Goal: Information Seeking & Learning: Learn about a topic

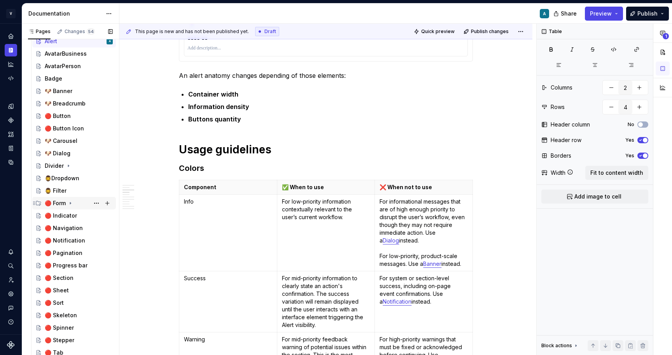
scroll to position [297, 0]
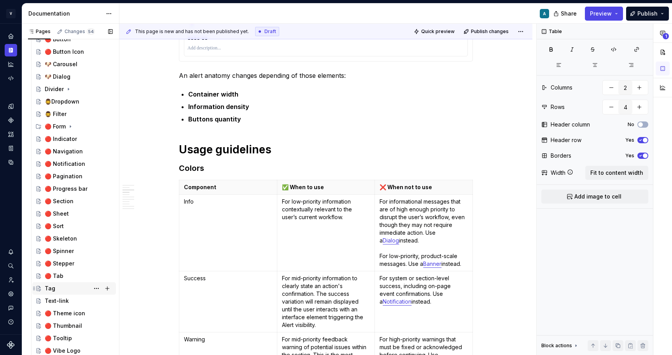
click at [67, 289] on div "Tag" at bounding box center [79, 288] width 68 height 11
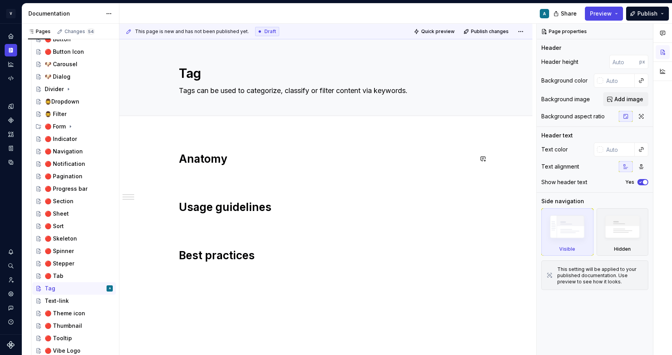
type textarea "*"
click at [203, 170] on div "Anatomy Usage guidelines Best practices" at bounding box center [326, 215] width 294 height 126
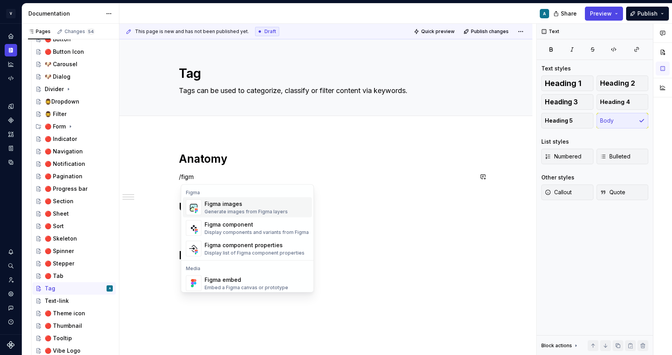
click at [232, 207] on div "Figma images" at bounding box center [246, 204] width 83 height 8
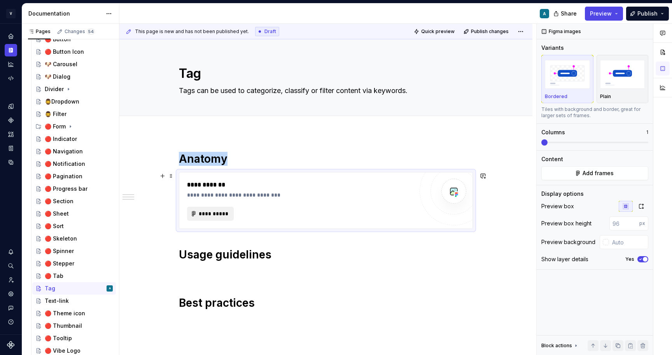
click at [222, 212] on span "**********" at bounding box center [213, 214] width 30 height 8
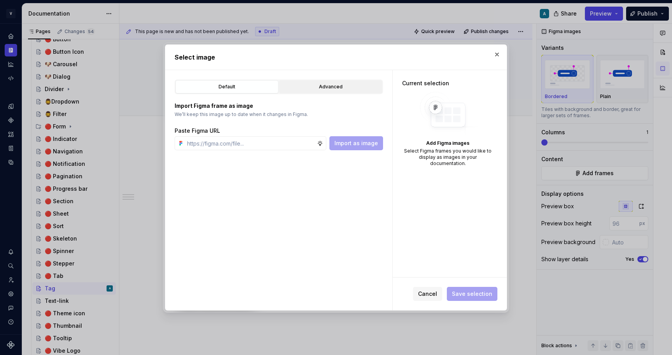
click at [324, 84] on div "Advanced" at bounding box center [331, 87] width 98 height 8
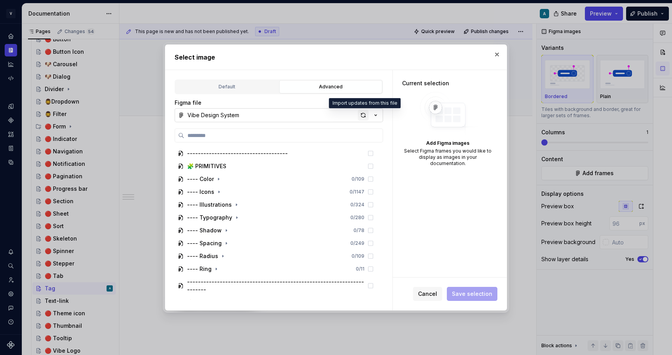
click at [364, 114] on div "button" at bounding box center [363, 115] width 11 height 11
type textarea "*"
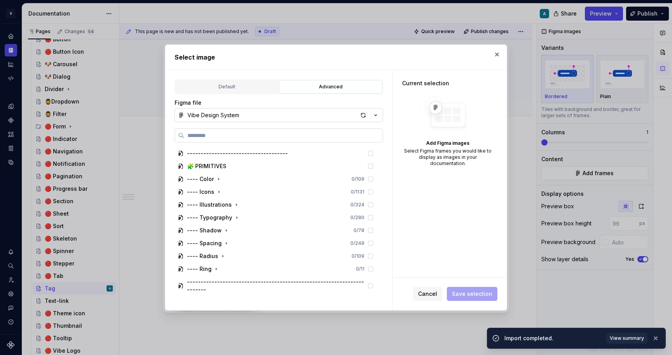
click at [302, 131] on label at bounding box center [279, 135] width 208 height 14
click at [302, 131] on input "search" at bounding box center [283, 135] width 198 height 8
paste input "**********"
type input "**********"
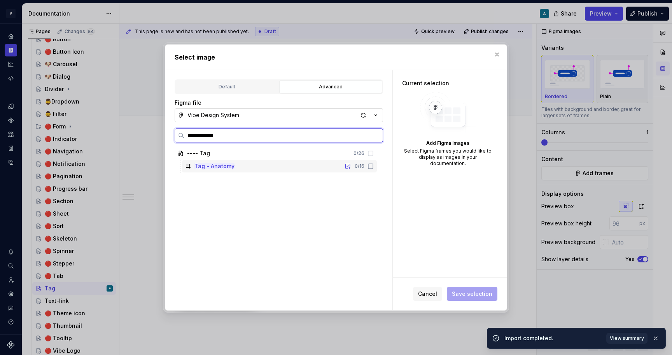
click at [286, 164] on div "Tag - Anatomy 0 / 16" at bounding box center [279, 166] width 195 height 12
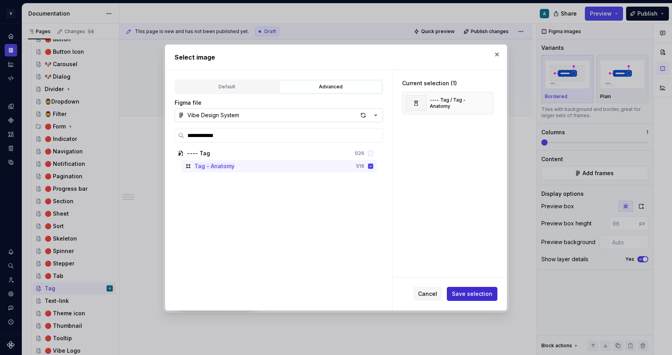
click at [486, 296] on span "Save selection" at bounding box center [472, 294] width 40 height 8
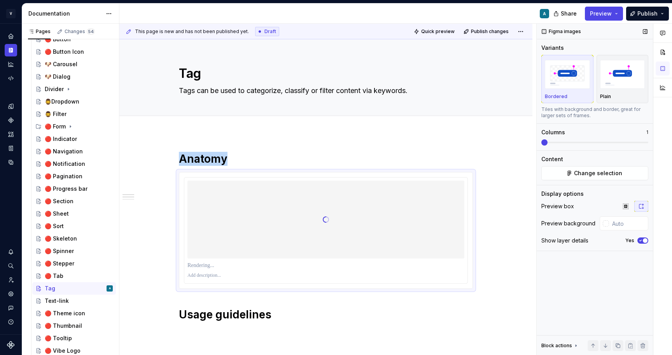
click at [643, 238] on button "Yes" at bounding box center [643, 240] width 11 height 6
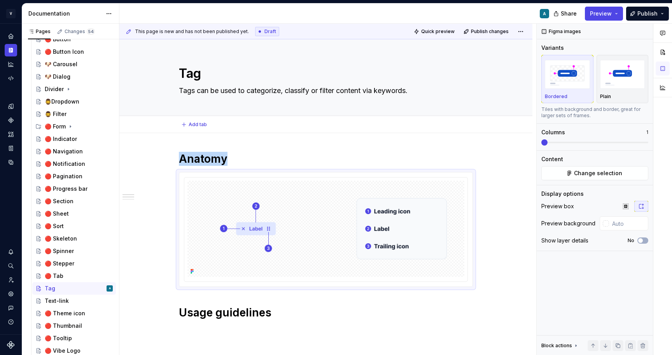
type textarea "*"
click at [615, 220] on input "text" at bounding box center [628, 223] width 39 height 14
type input "#FFFFFF"
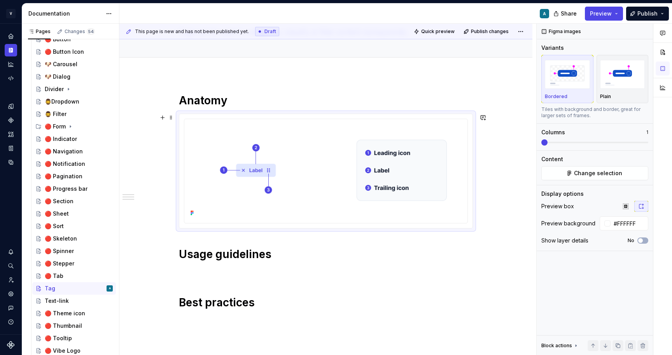
scroll to position [91, 0]
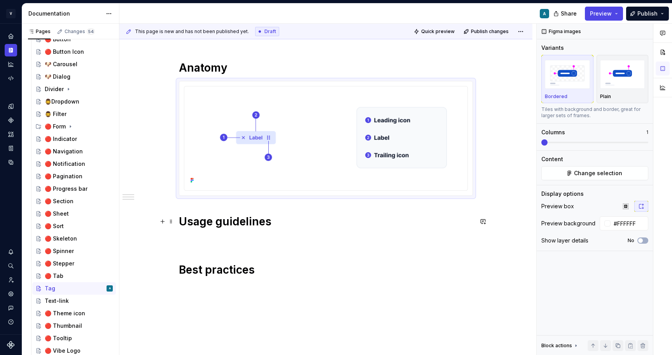
click at [284, 223] on h1 "Usage guidelines" at bounding box center [326, 221] width 294 height 14
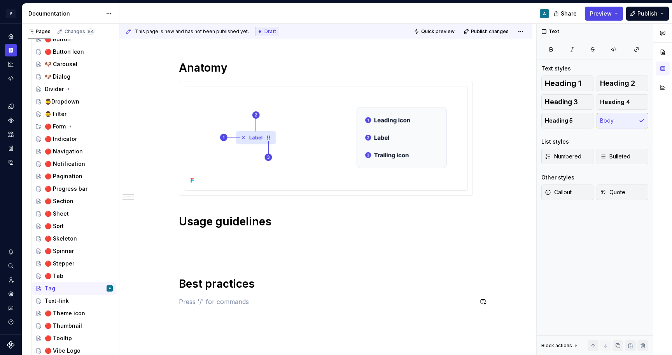
click at [187, 293] on div "Anatomy Usage guidelines Best practices" at bounding box center [326, 183] width 294 height 245
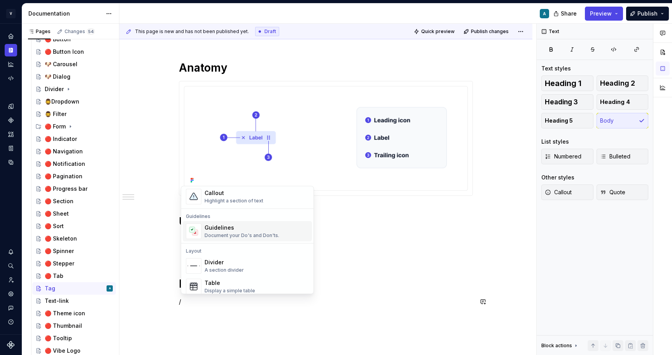
scroll to position [199, 0]
click at [231, 235] on div "Document your Do's and Don'ts." at bounding box center [242, 234] width 75 height 6
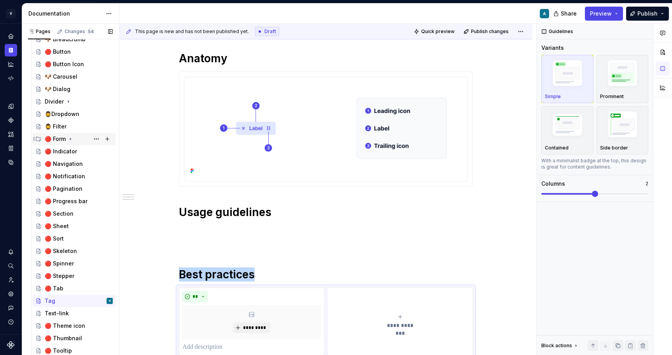
scroll to position [284, 0]
click at [196, 230] on p at bounding box center [326, 229] width 294 height 9
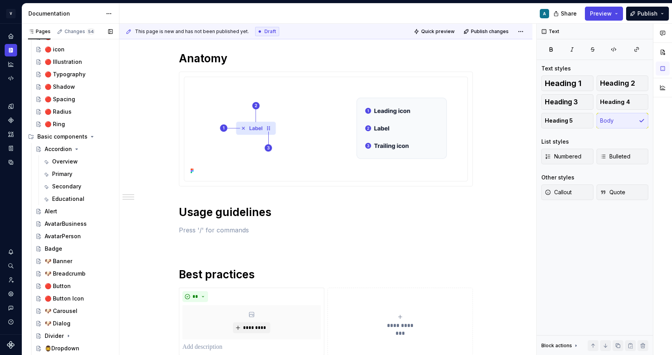
scroll to position [46, 0]
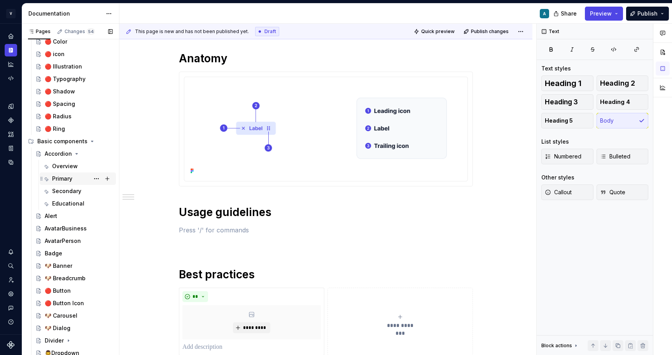
click at [68, 179] on div "Primary" at bounding box center [62, 179] width 20 height 8
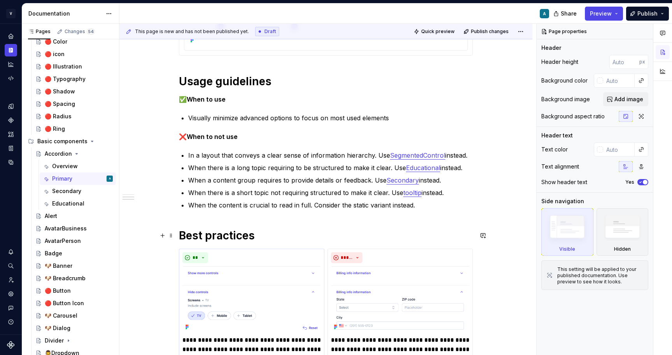
scroll to position [214, 0]
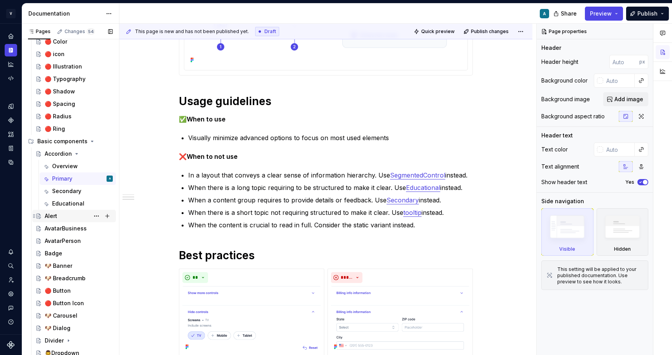
click at [63, 217] on div "Alert" at bounding box center [79, 215] width 68 height 11
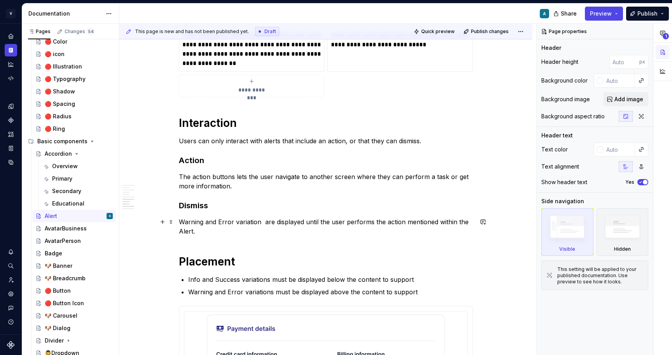
scroll to position [1813, 0]
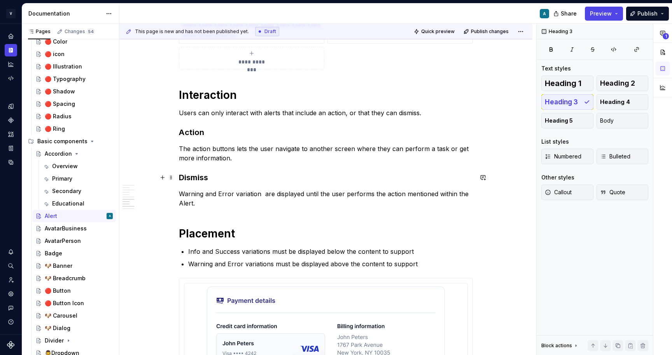
click at [247, 176] on h3 "Dismiss" at bounding box center [326, 177] width 294 height 11
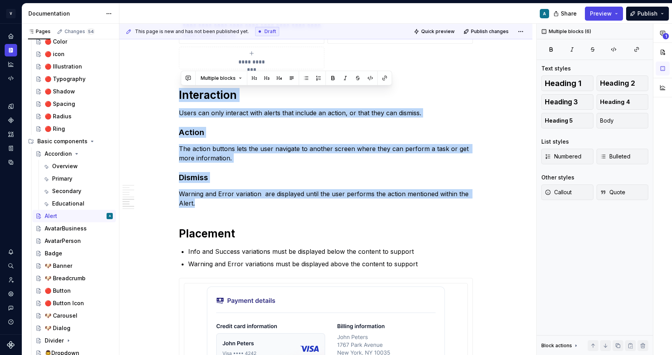
drag, startPoint x: 203, startPoint y: 206, endPoint x: 159, endPoint y: 87, distance: 126.8
copy div "Interaction Users can only interact with alerts that include an action, or that…"
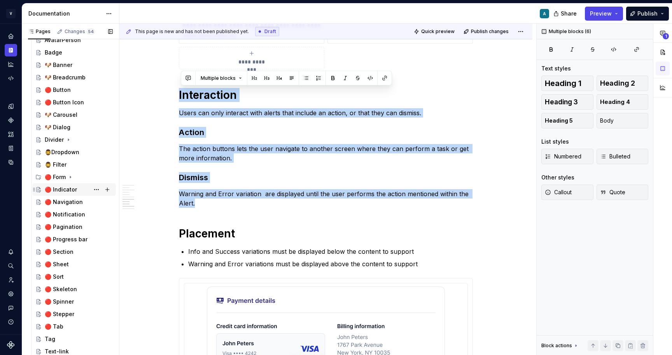
scroll to position [297, 0]
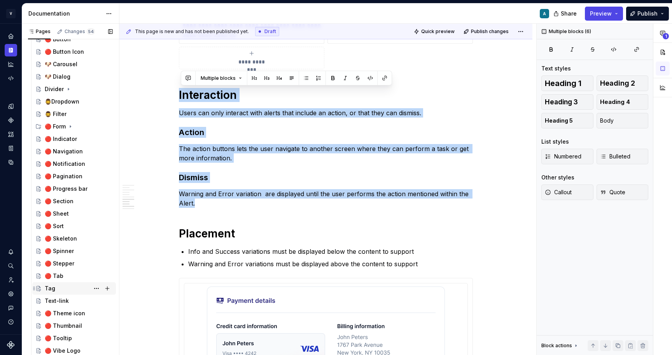
click at [61, 285] on div "Tag" at bounding box center [79, 288] width 68 height 11
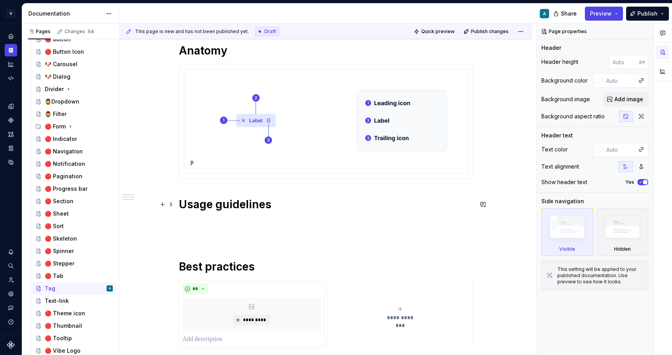
scroll to position [216, 0]
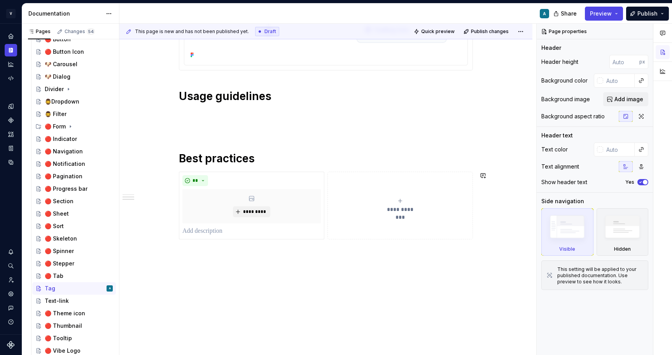
click at [242, 281] on div "**********" at bounding box center [325, 136] width 413 height 438
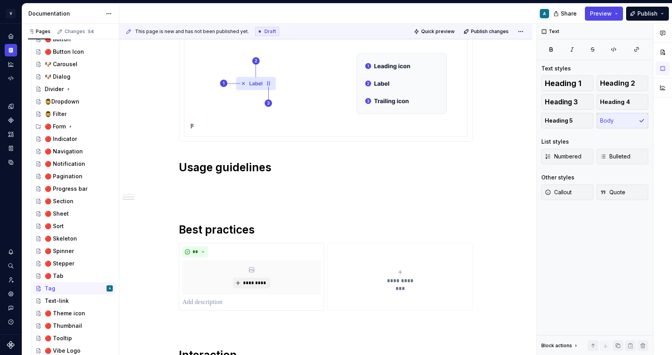
scroll to position [120, 0]
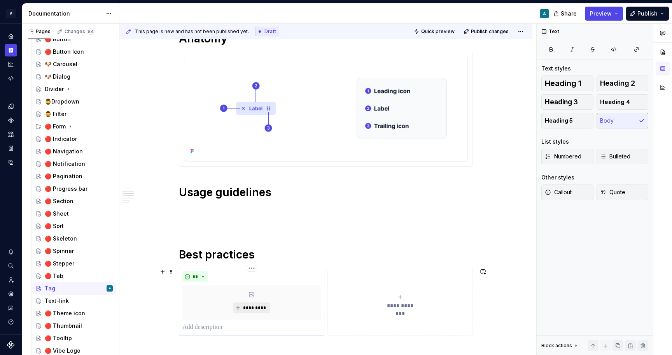
click at [250, 304] on button "*********" at bounding box center [251, 307] width 37 height 11
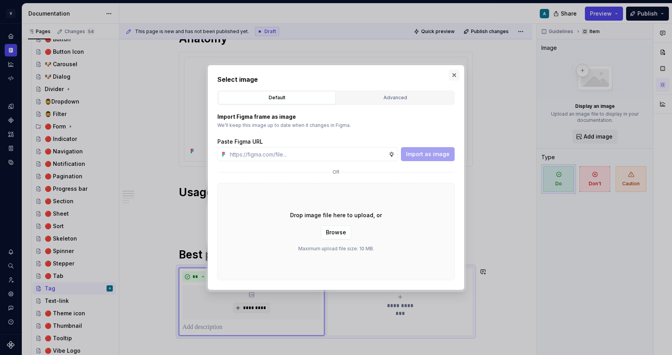
click at [454, 71] on button "button" at bounding box center [454, 75] width 11 height 11
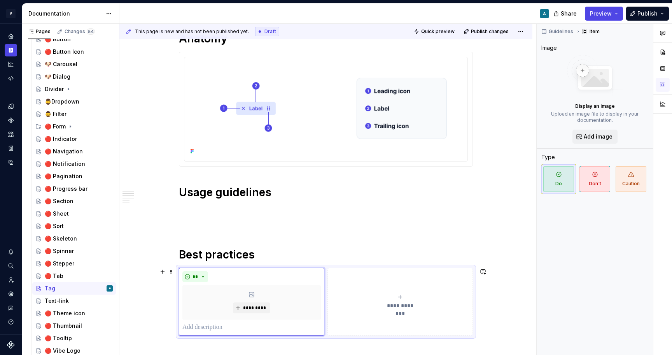
click at [361, 286] on button "**********" at bounding box center [400, 302] width 145 height 68
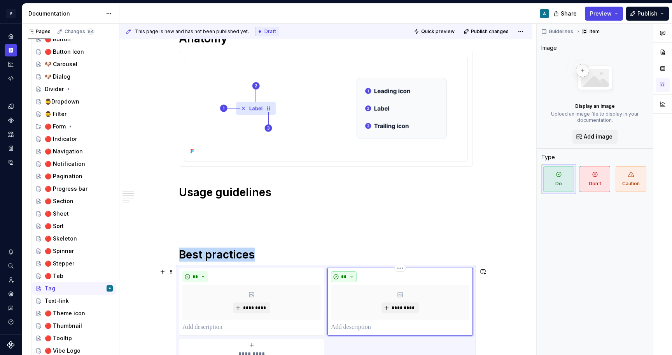
click at [350, 274] on button "**" at bounding box center [344, 276] width 26 height 11
click at [358, 303] on div "Don't" at bounding box center [364, 305] width 14 height 8
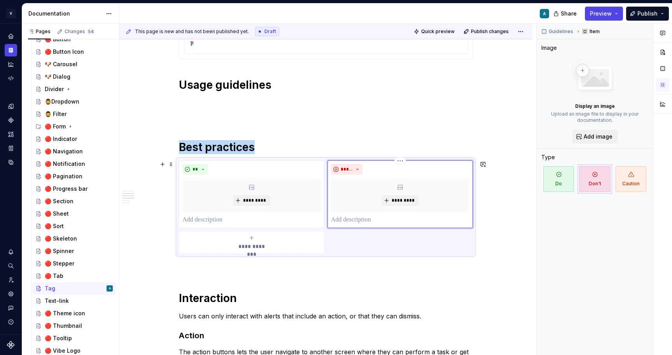
scroll to position [232, 0]
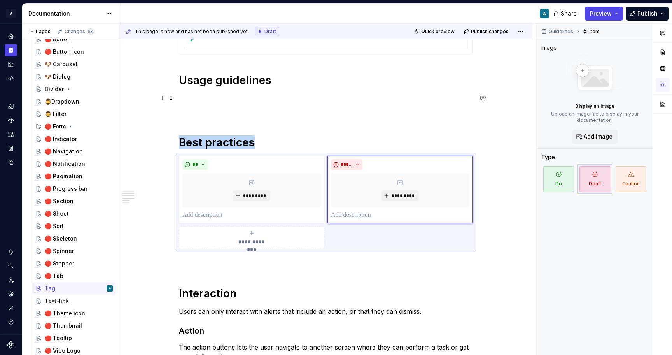
click at [239, 96] on p at bounding box center [326, 97] width 294 height 9
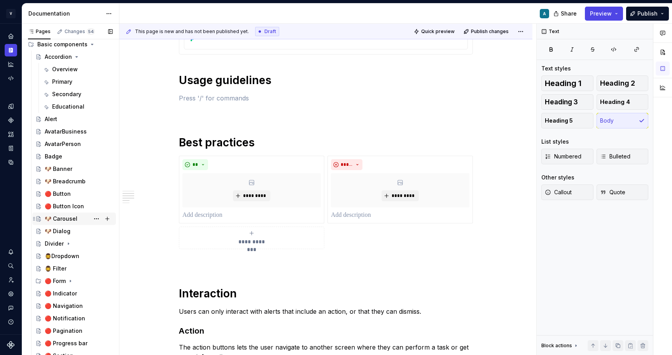
scroll to position [133, 0]
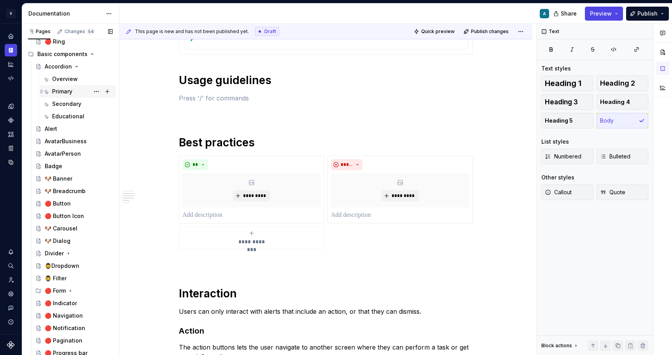
click at [65, 91] on div "Primary" at bounding box center [62, 92] width 20 height 8
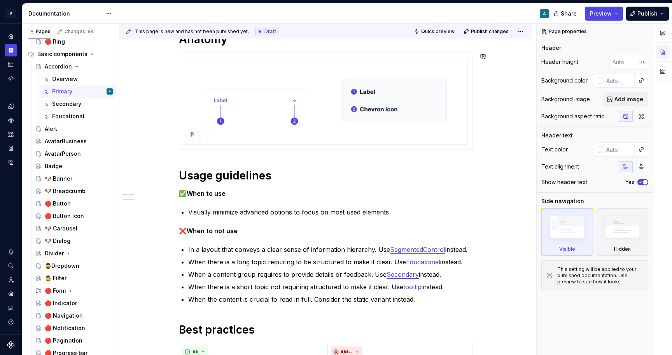
scroll to position [241, 0]
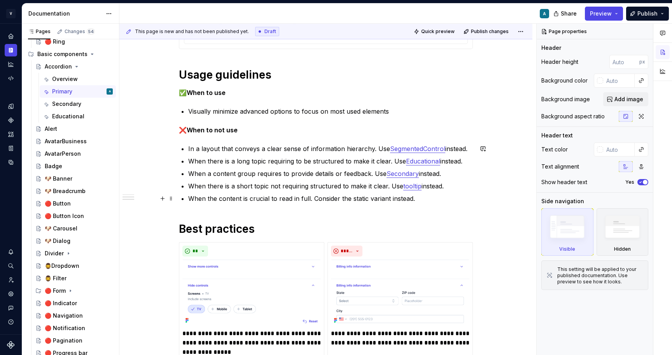
type textarea "*"
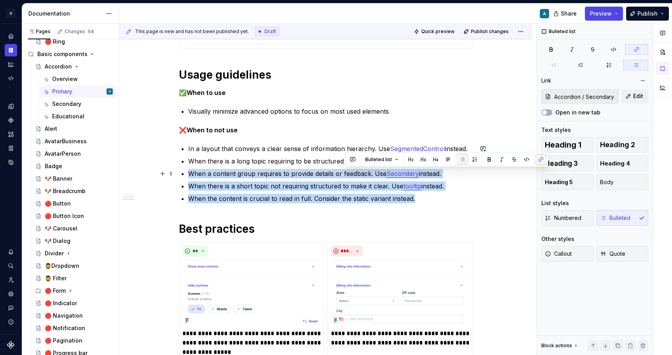
type input "Accordion / Educational"
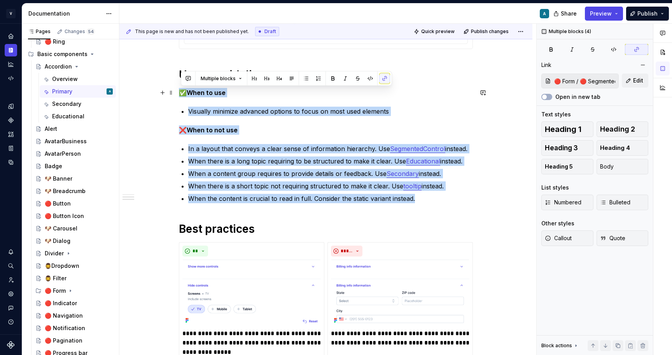
drag, startPoint x: 422, startPoint y: 200, endPoint x: 157, endPoint y: 88, distance: 287.7
click at [157, 88] on div "**********" at bounding box center [325, 207] width 413 height 589
copy div "✅ When to use Visually minimize advanced options to focus on most used elements…"
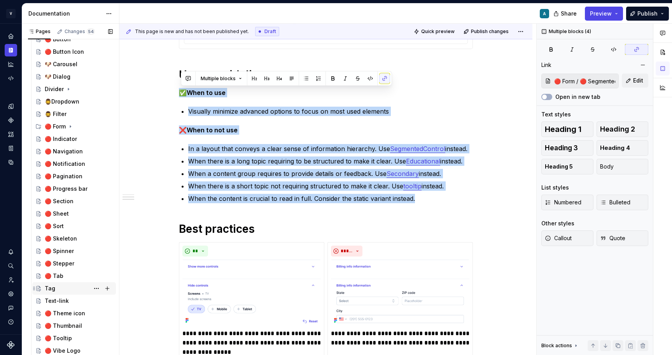
click at [63, 290] on div "Tag" at bounding box center [79, 288] width 68 height 11
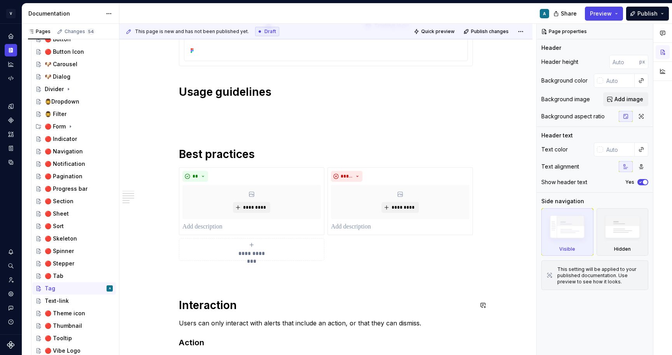
scroll to position [132, 0]
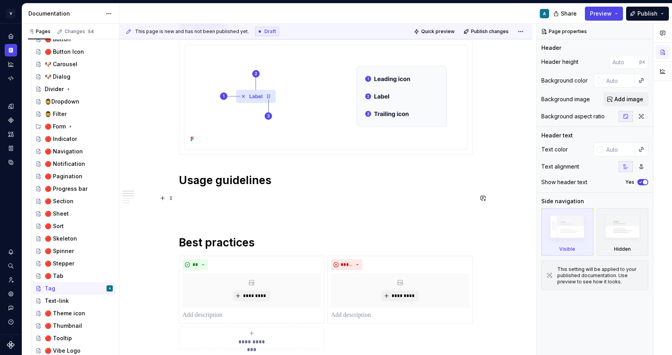
click at [205, 193] on p at bounding box center [326, 197] width 294 height 9
type textarea "*"
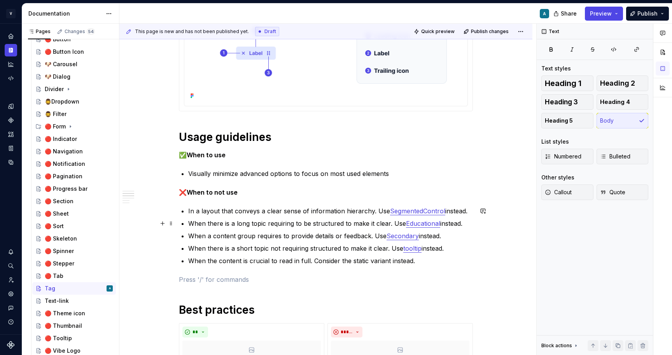
scroll to position [187, 0]
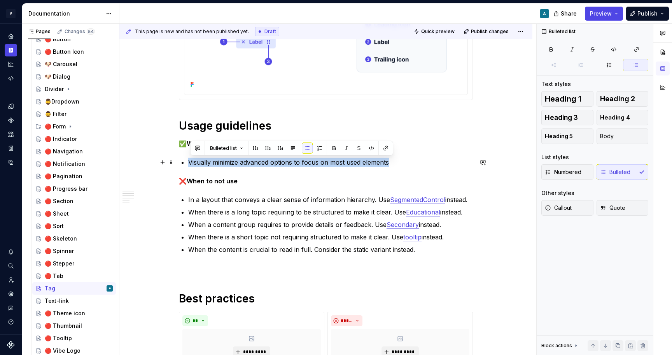
drag, startPoint x: 402, startPoint y: 164, endPoint x: 191, endPoint y: 161, distance: 211.2
click at [191, 161] on p "Visually minimize advanced options to focus on most used elements" at bounding box center [330, 162] width 285 height 9
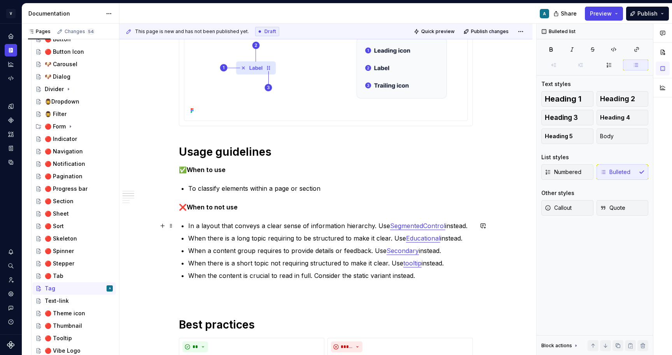
scroll to position [158, 0]
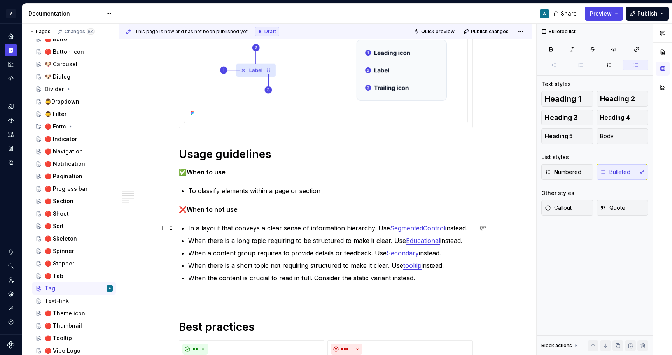
click at [444, 229] on p "In a layout that conveys a clear sense of information hierarchy. Use SegmentedC…" at bounding box center [330, 227] width 285 height 9
type textarea "*"
